Goal: Task Accomplishment & Management: Use online tool/utility

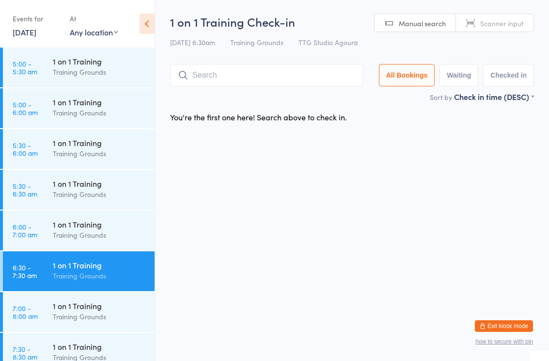
click at [48, 19] on div "Events for" at bounding box center [36, 19] width 47 height 16
click at [36, 28] on link "[DATE]" at bounding box center [25, 32] width 24 height 11
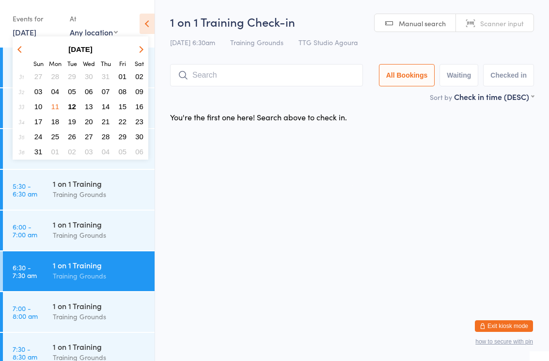
click at [89, 109] on span "13" at bounding box center [89, 106] width 8 height 8
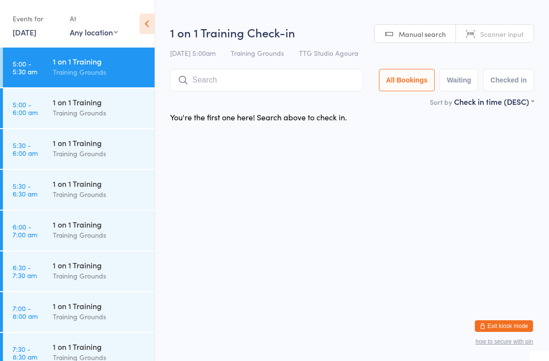
click at [47, 271] on link "6:30 - 7:30 am 1 on 1 Training Training Grounds" at bounding box center [79, 271] width 152 height 40
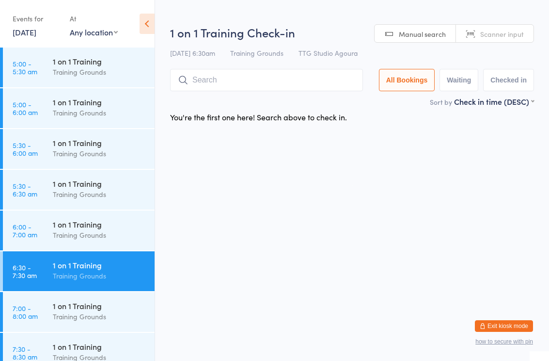
click at [247, 79] on input "search" at bounding box center [266, 80] width 193 height 22
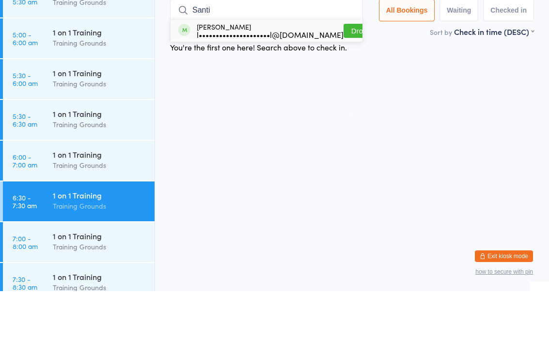
type input "Santi"
click at [344, 94] on button "Drop in" at bounding box center [363, 101] width 39 height 14
